Goal: Transaction & Acquisition: Subscribe to service/newsletter

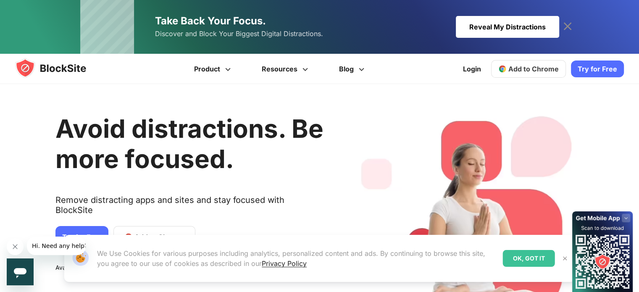
click at [569, 26] on icon at bounding box center [567, 26] width 13 height 13
click at [129, 226] on div "Our Website uses cookies We Use Cookies for various purposes including analytic…" at bounding box center [319, 258] width 531 height 67
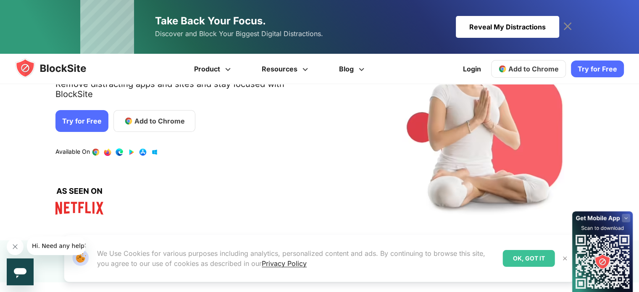
click at [73, 111] on link "Try for Free" at bounding box center [81, 121] width 53 height 22
